Goal: Task Accomplishment & Management: Use online tool/utility

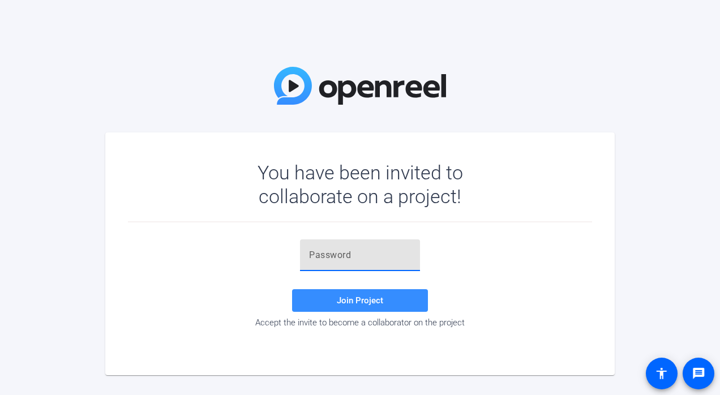
click at [407, 253] on input "text" at bounding box center [360, 255] width 102 height 14
paste input "E%,F3j"
type input "E%,F3j"
click at [371, 291] on span at bounding box center [360, 300] width 136 height 27
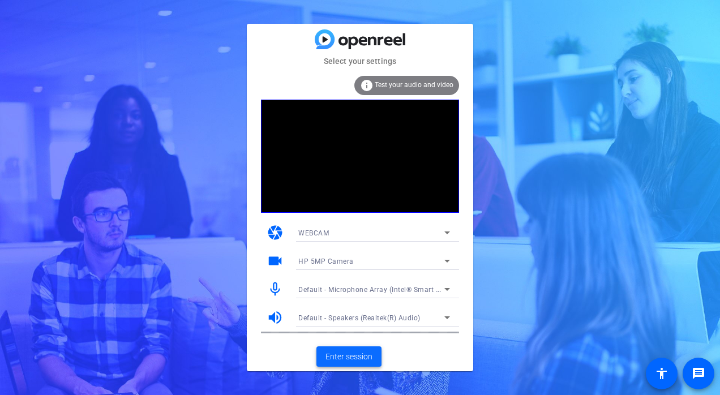
click at [360, 355] on span "Enter session" at bounding box center [348, 357] width 47 height 12
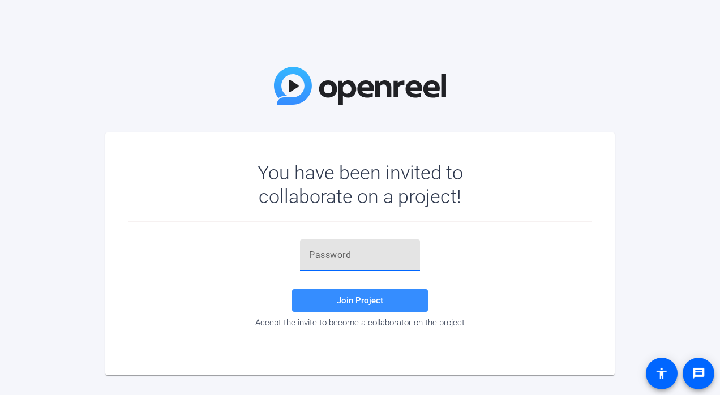
drag, startPoint x: 0, startPoint y: 0, endPoint x: 353, endPoint y: 256, distance: 436.2
click at [353, 256] on input "text" at bounding box center [360, 255] width 102 height 14
type input "v"
paste input "E%,F3j"
type input "E%,F3j"
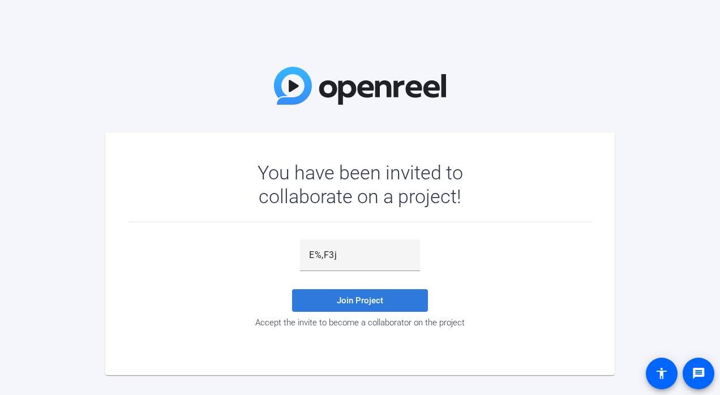
click at [371, 295] on span "Join Project" at bounding box center [360, 300] width 46 height 10
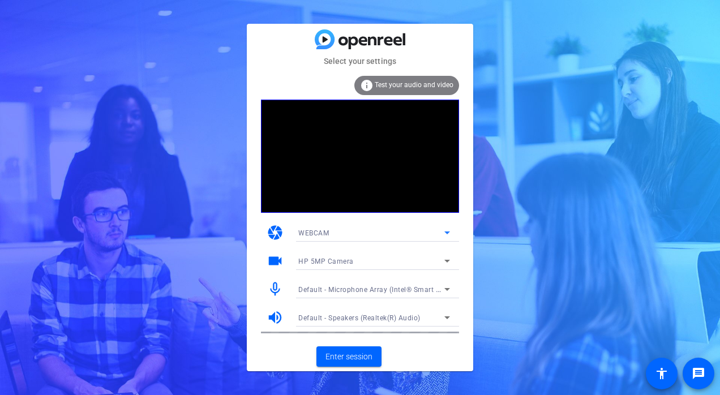
click at [431, 231] on div "WEBCAM" at bounding box center [371, 233] width 146 height 14
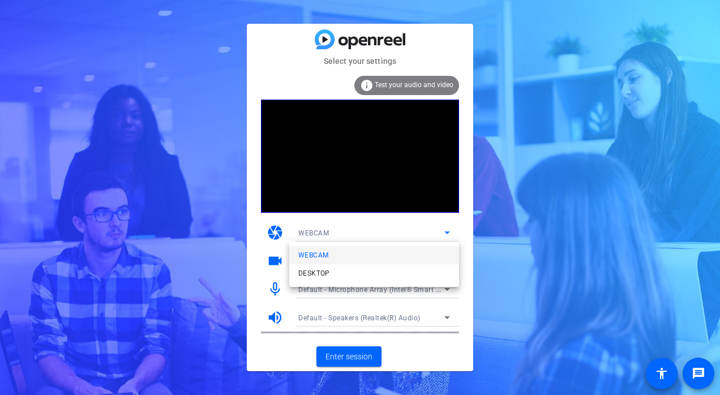
click at [431, 231] on div at bounding box center [360, 197] width 720 height 395
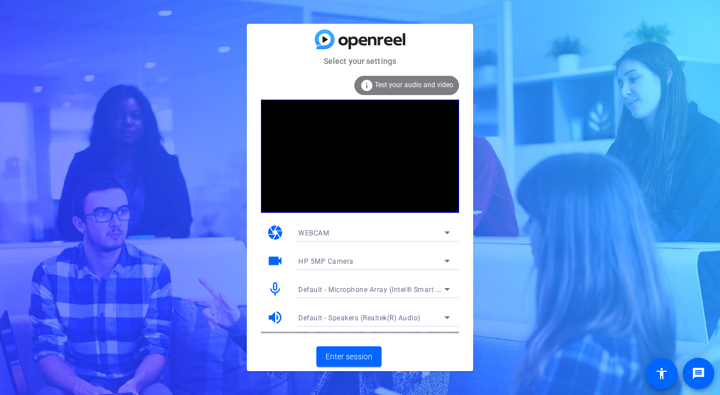
click at [432, 249] on div at bounding box center [374, 248] width 170 height 12
click at [363, 351] on span "Enter session" at bounding box center [348, 357] width 47 height 12
